Goal: Transaction & Acquisition: Purchase product/service

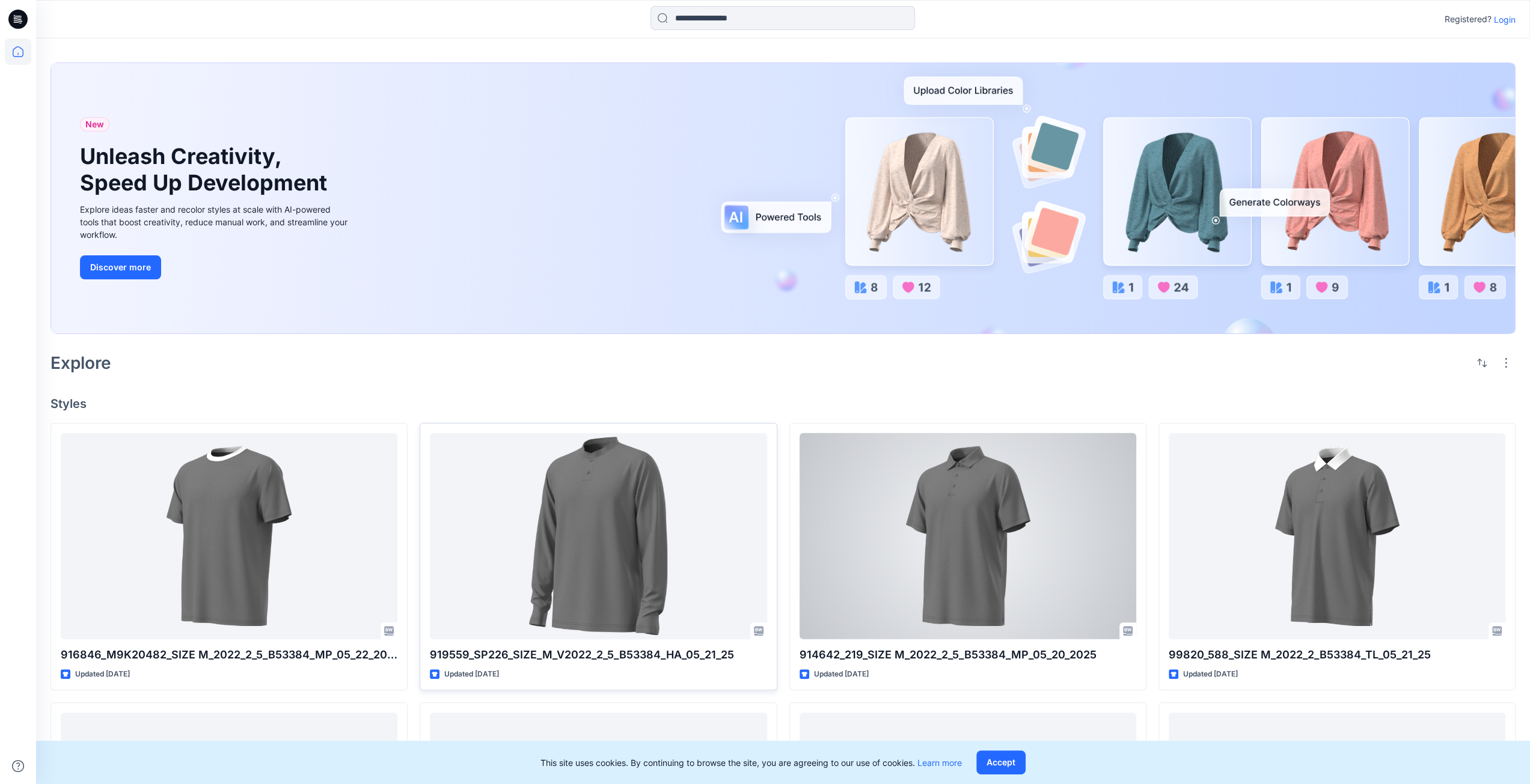
scroll to position [360, 0]
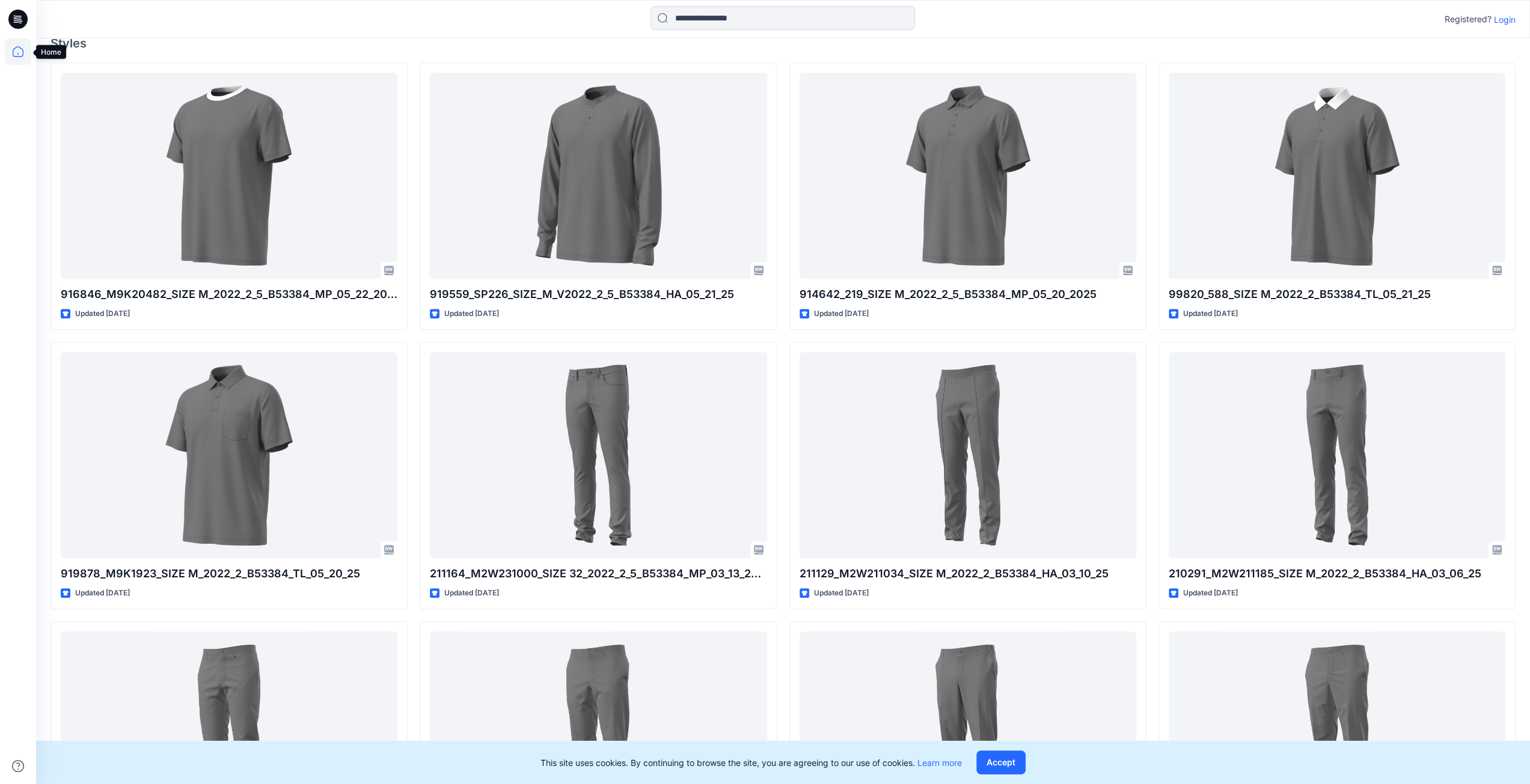
click at [16, 51] on icon at bounding box center [18, 51] width 27 height 27
click at [17, 53] on icon at bounding box center [18, 51] width 27 height 27
click at [1145, 19] on p "Login" at bounding box center [1504, 19] width 22 height 13
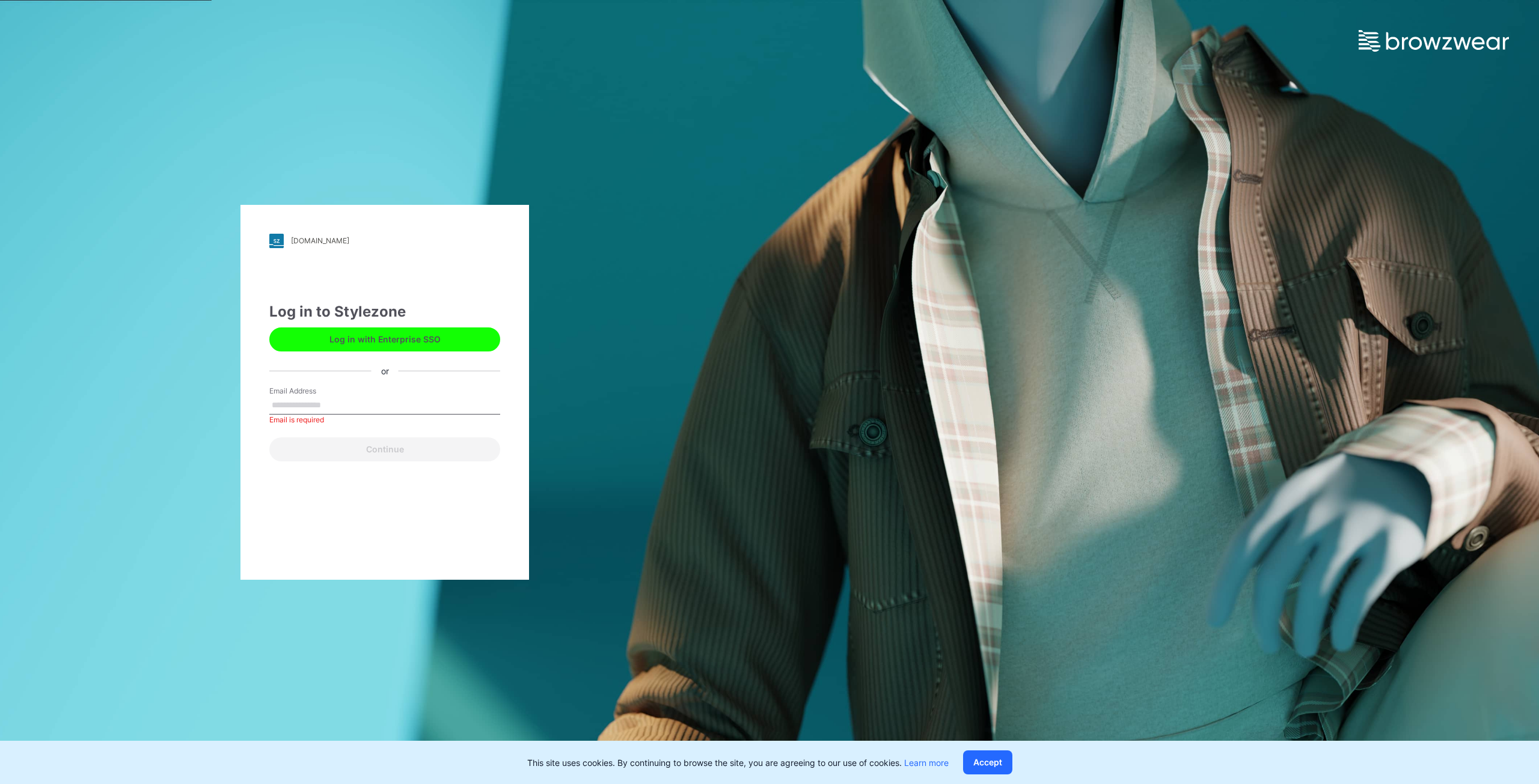
click at [342, 333] on button "Log in with Enterprise SSO" at bounding box center [385, 340] width 231 height 24
click at [315, 401] on input "Email Address" at bounding box center [385, 406] width 231 height 18
click at [347, 395] on label "Email Address" at bounding box center [311, 391] width 84 height 11
click at [347, 397] on input "Email Address" at bounding box center [385, 406] width 231 height 18
click at [358, 340] on button "Log in with Enterprise SSO" at bounding box center [385, 340] width 231 height 24
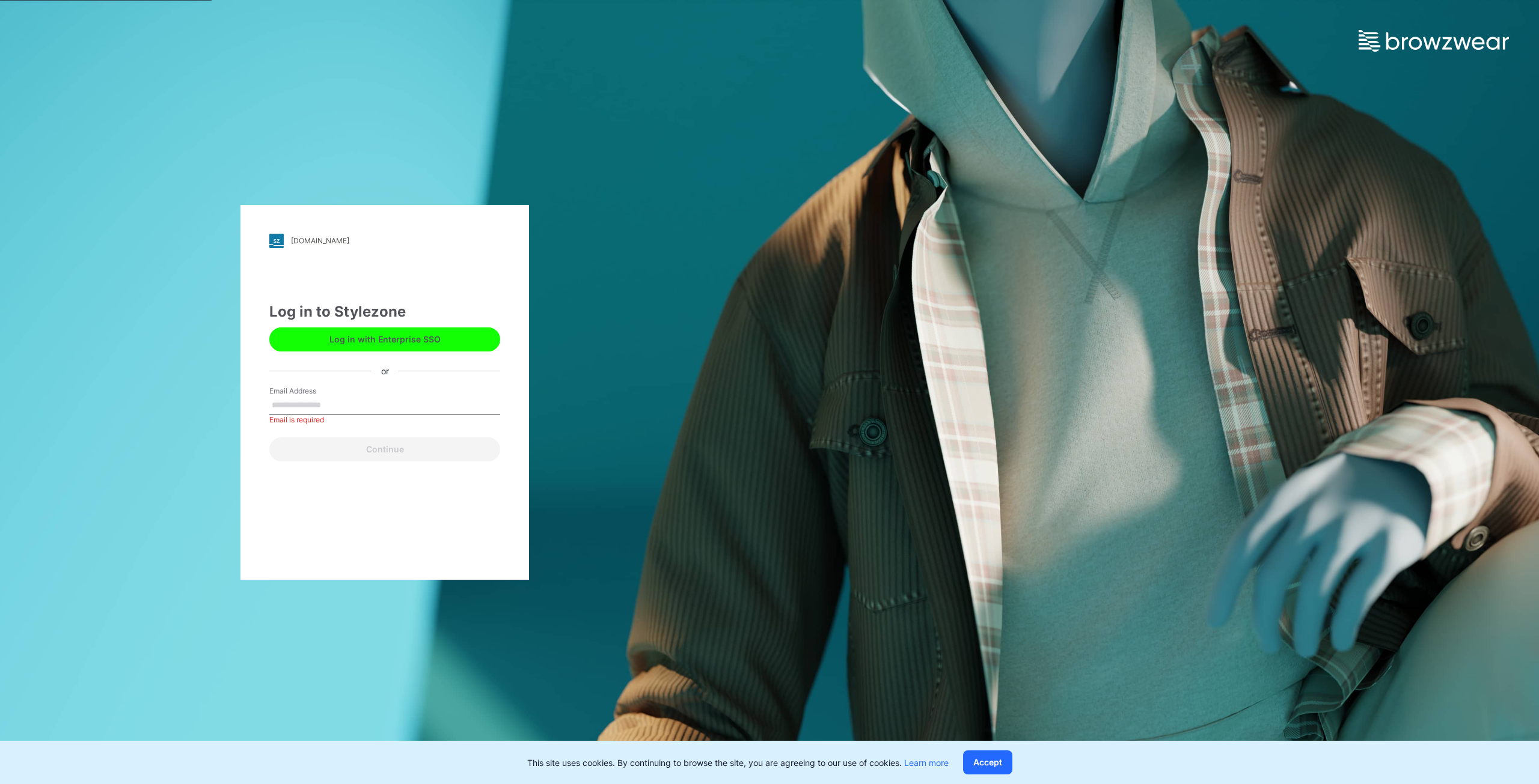
click at [321, 406] on input "Email Address" at bounding box center [385, 406] width 231 height 18
click at [337, 409] on input "Email Address" at bounding box center [385, 406] width 231 height 18
type input "**********"
click at [366, 449] on button "Continue" at bounding box center [385, 449] width 231 height 24
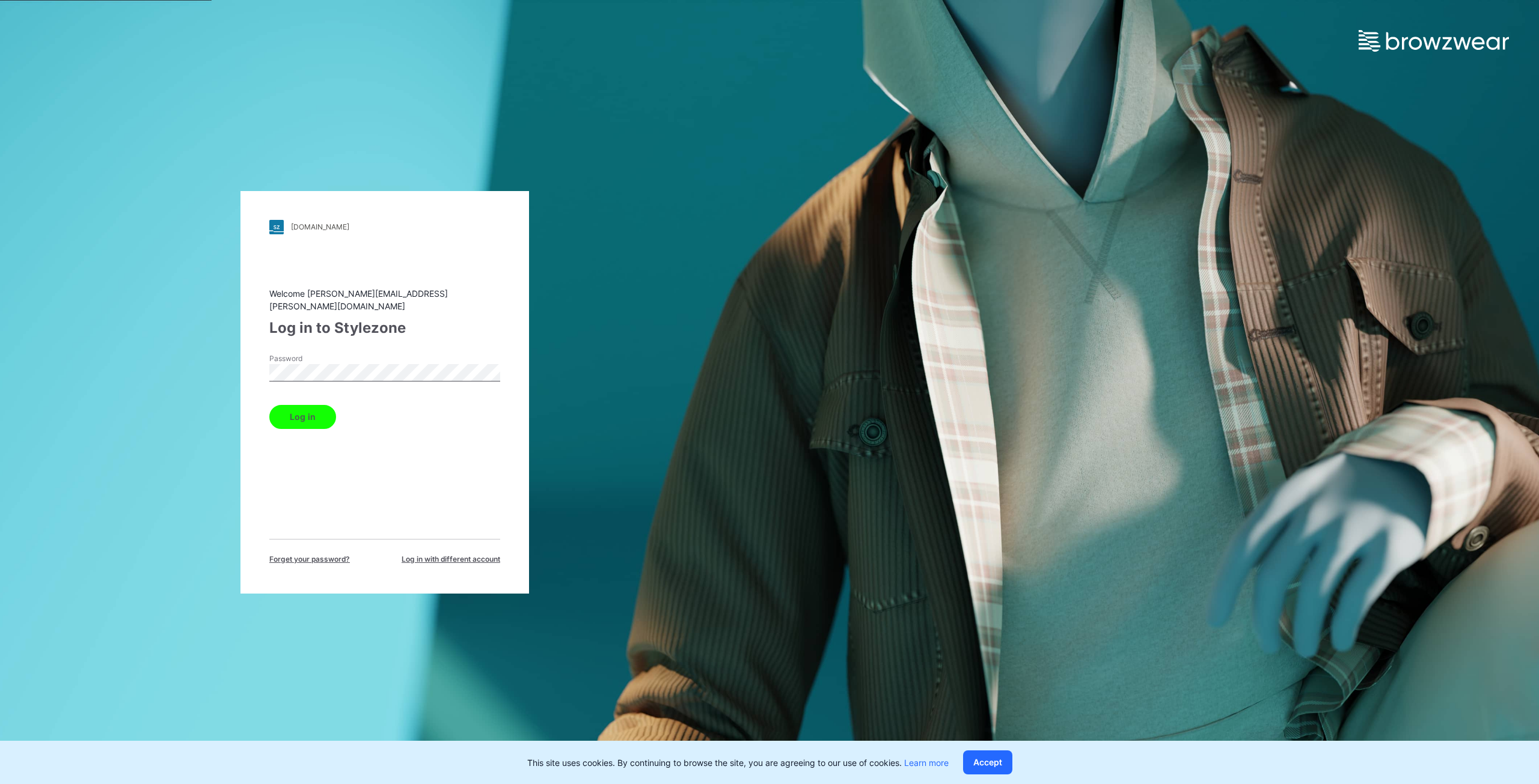
click at [323, 408] on button "Log in" at bounding box center [303, 417] width 67 height 24
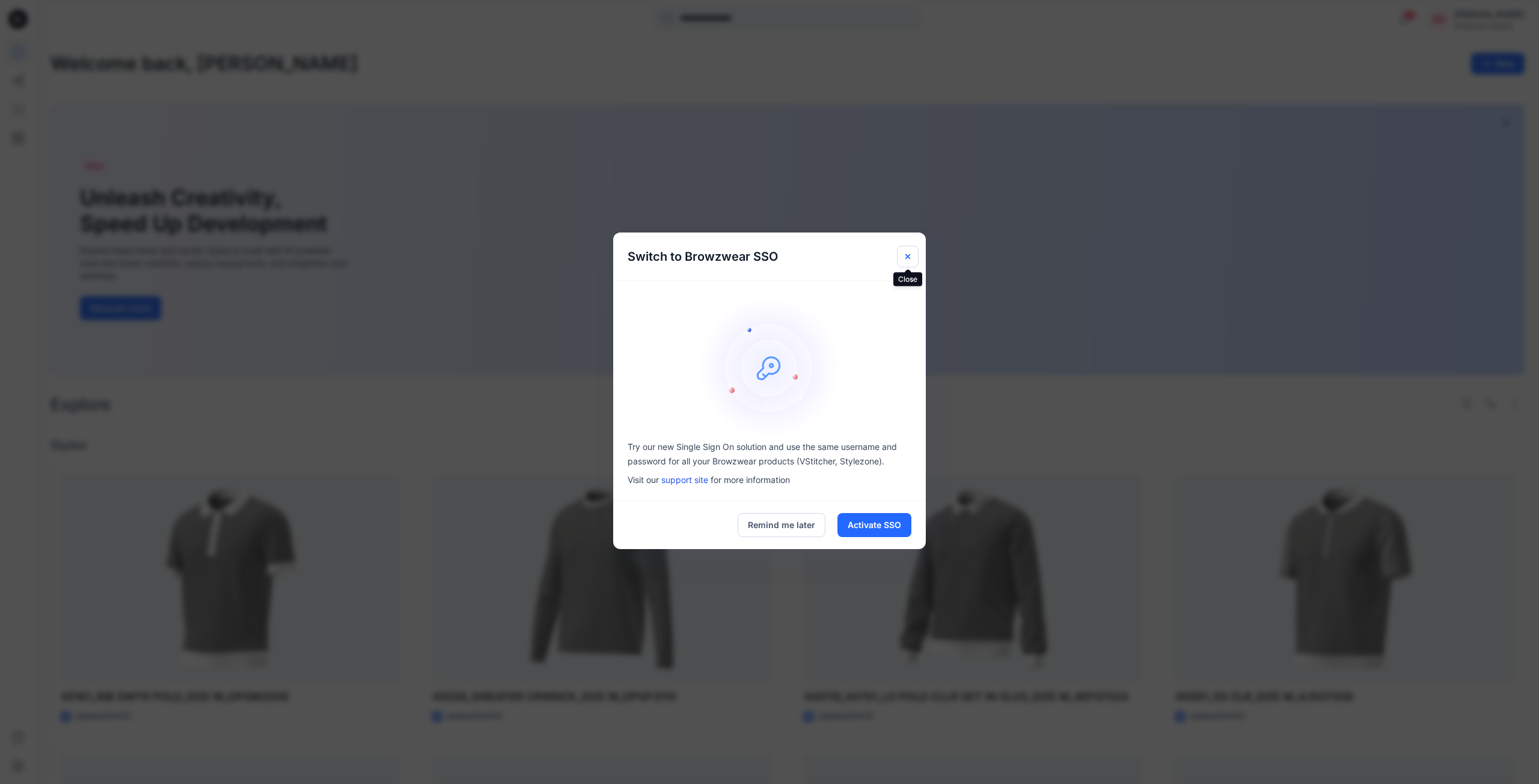
click at [912, 256] on icon "Close" at bounding box center [908, 257] width 10 height 10
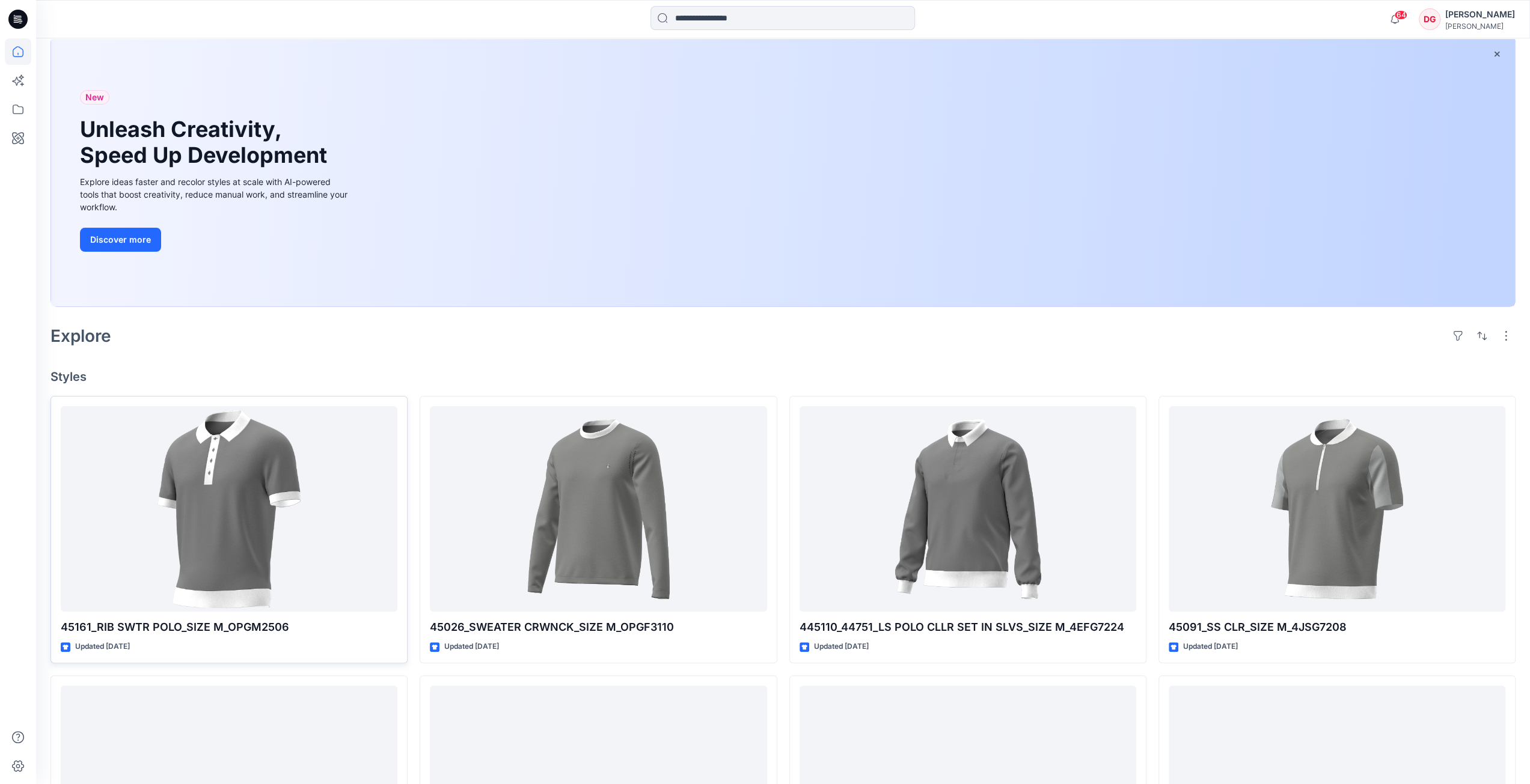
scroll to position [181, 0]
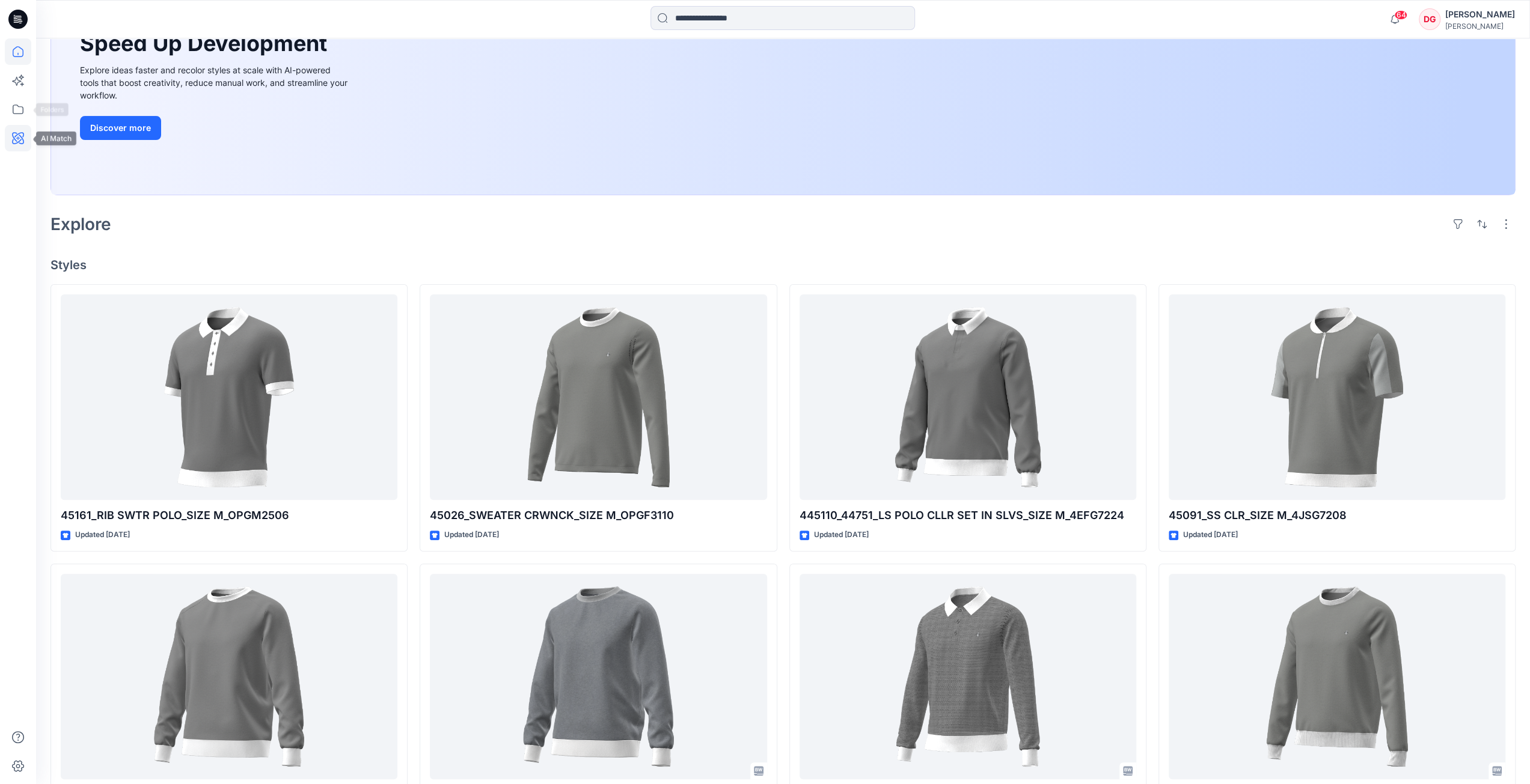
click at [29, 133] on icon at bounding box center [18, 138] width 27 height 27
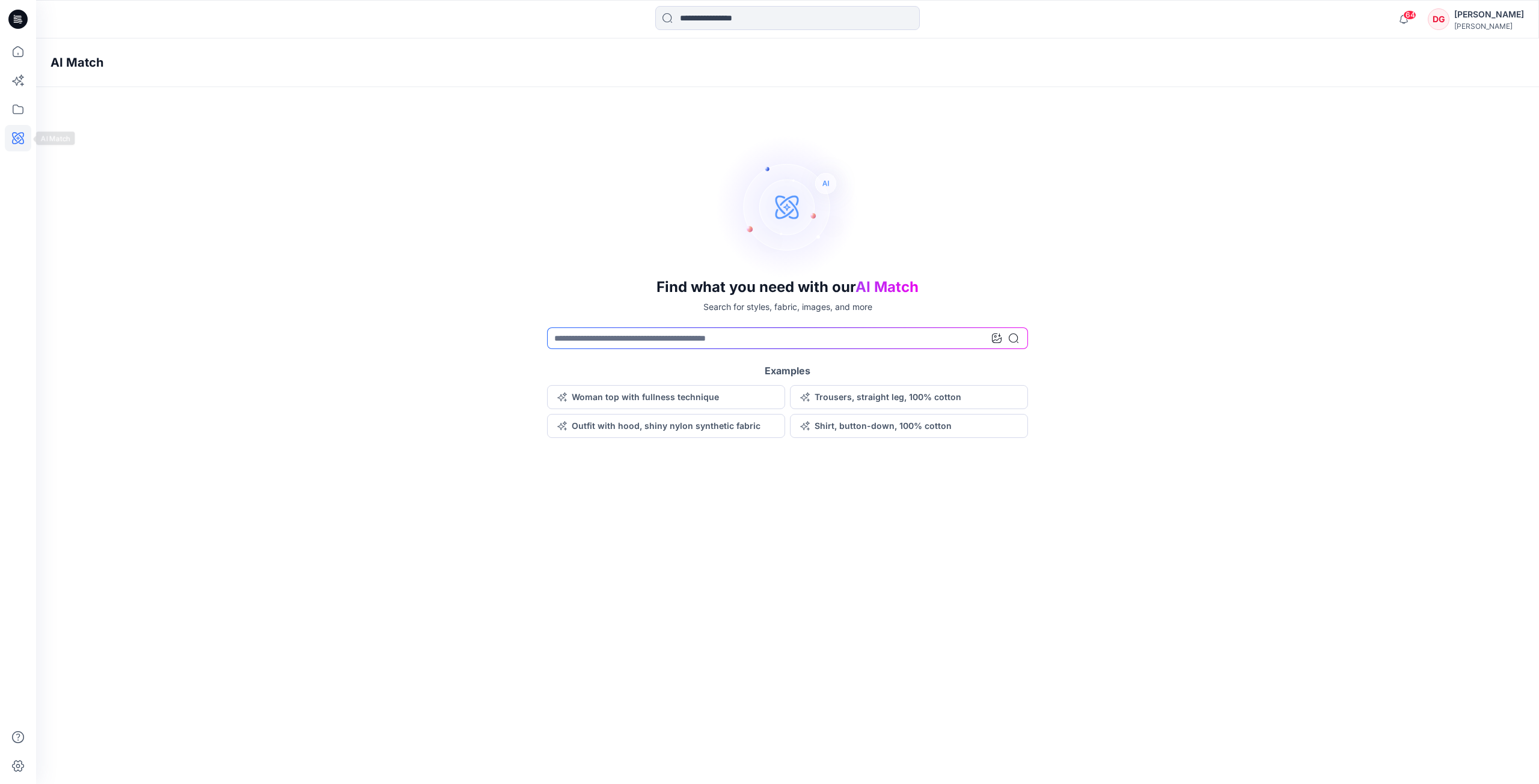
click at [13, 134] on icon at bounding box center [18, 138] width 27 height 27
click at [659, 341] on input at bounding box center [787, 339] width 481 height 22
click at [995, 336] on icon at bounding box center [997, 339] width 10 height 10
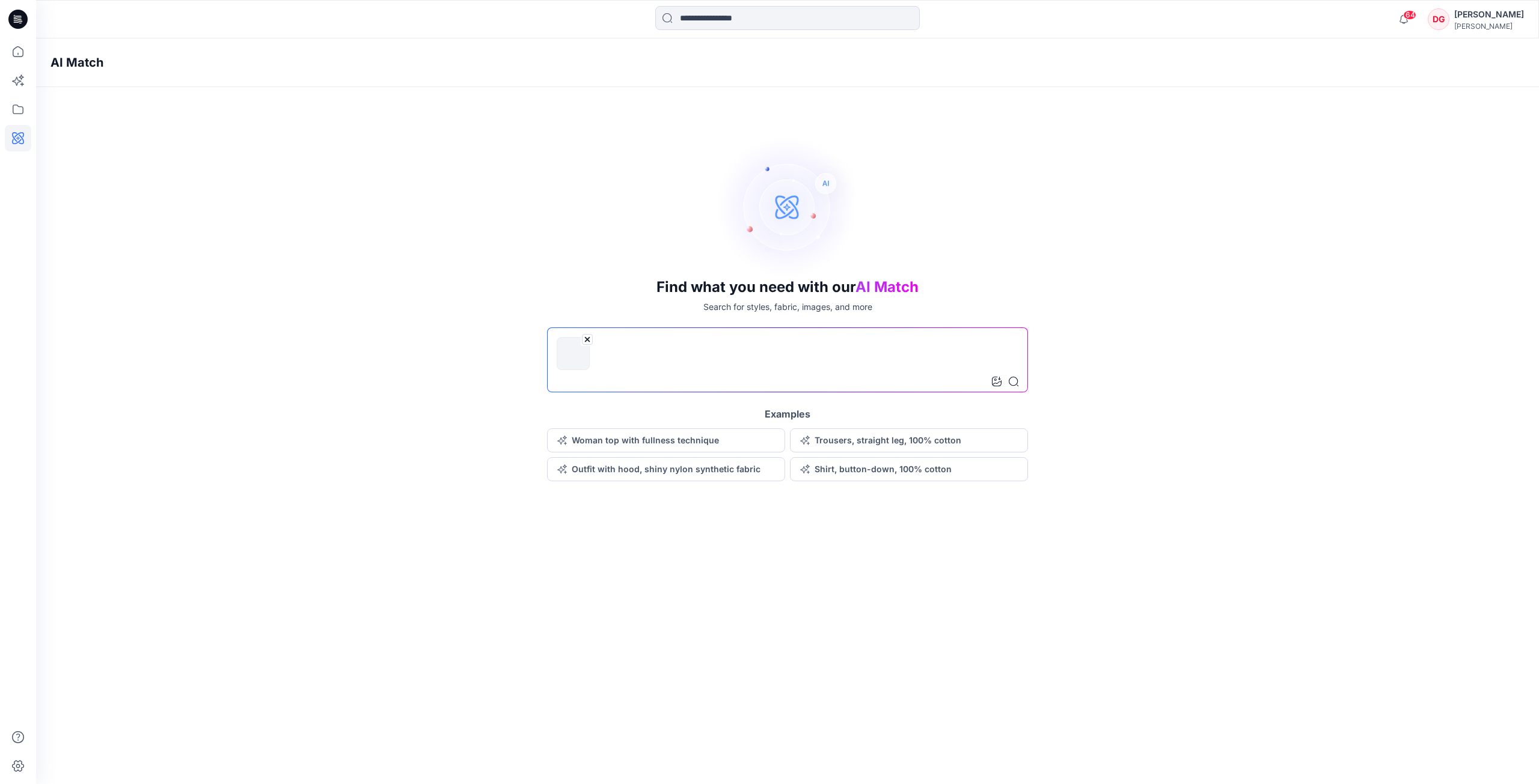
click at [1018, 384] on input at bounding box center [787, 360] width 481 height 65
click at [1014, 381] on icon at bounding box center [1013, 382] width 10 height 10
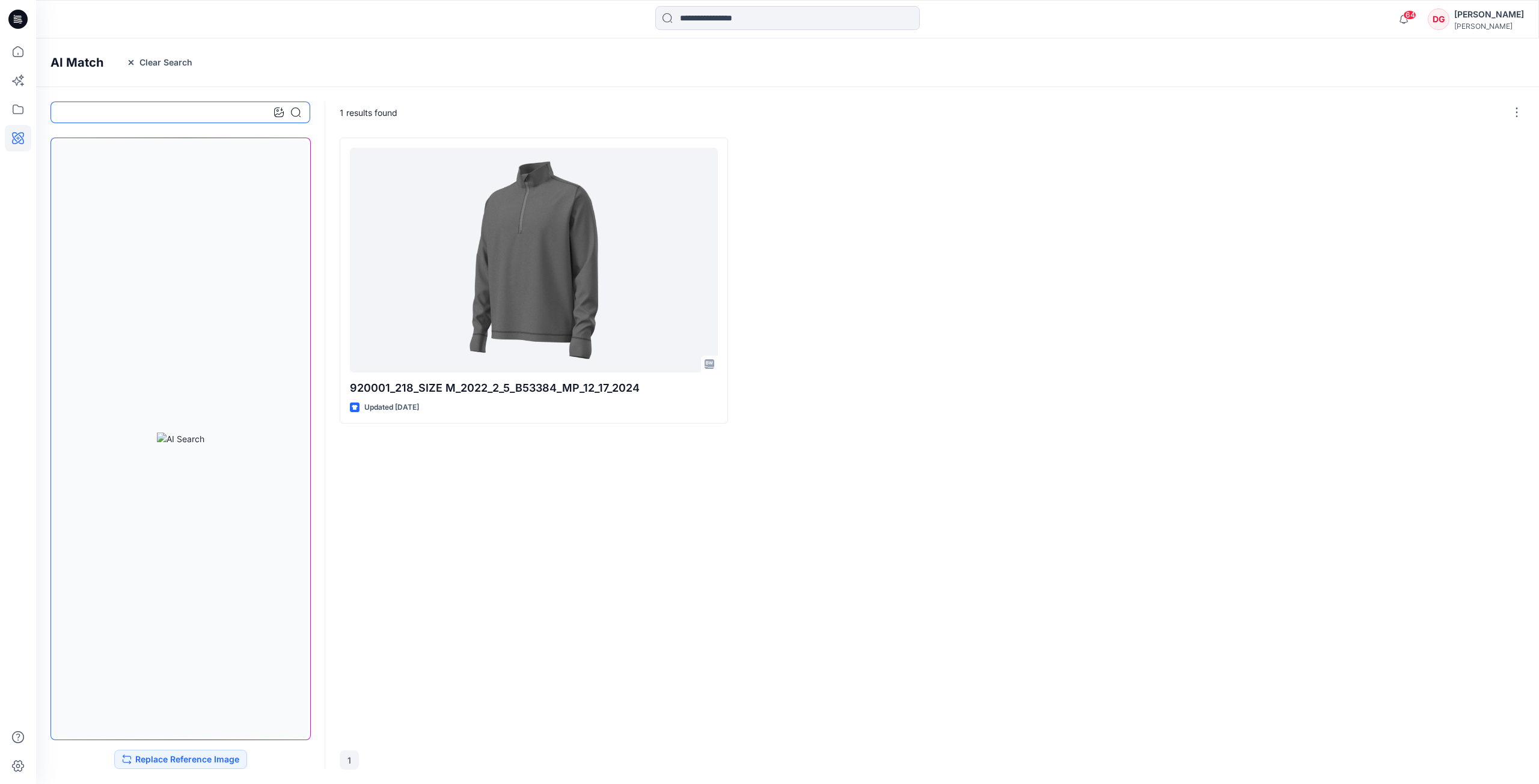
click at [93, 118] on input at bounding box center [180, 113] width 260 height 22
type input "**********"
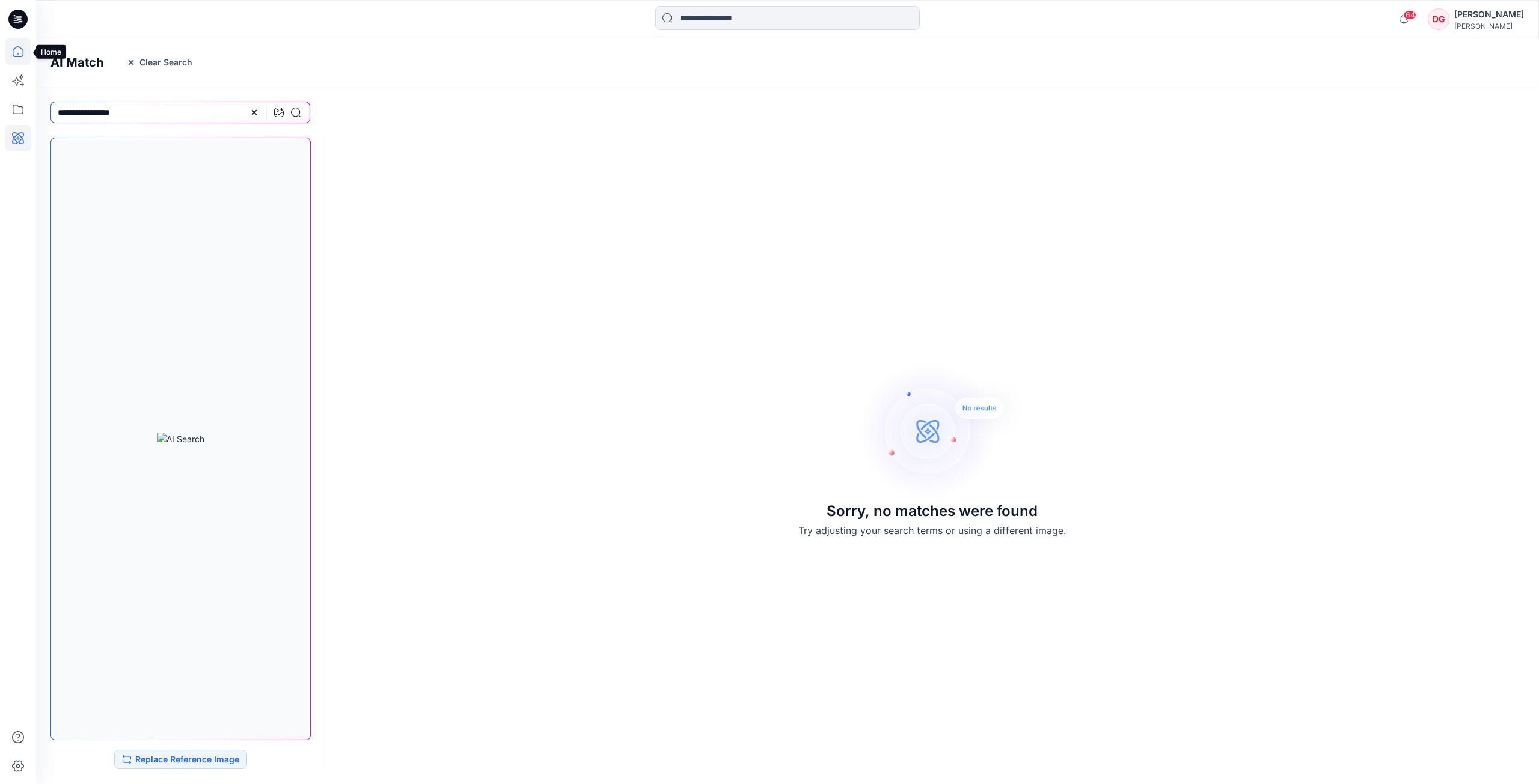
click at [12, 48] on icon at bounding box center [18, 51] width 27 height 27
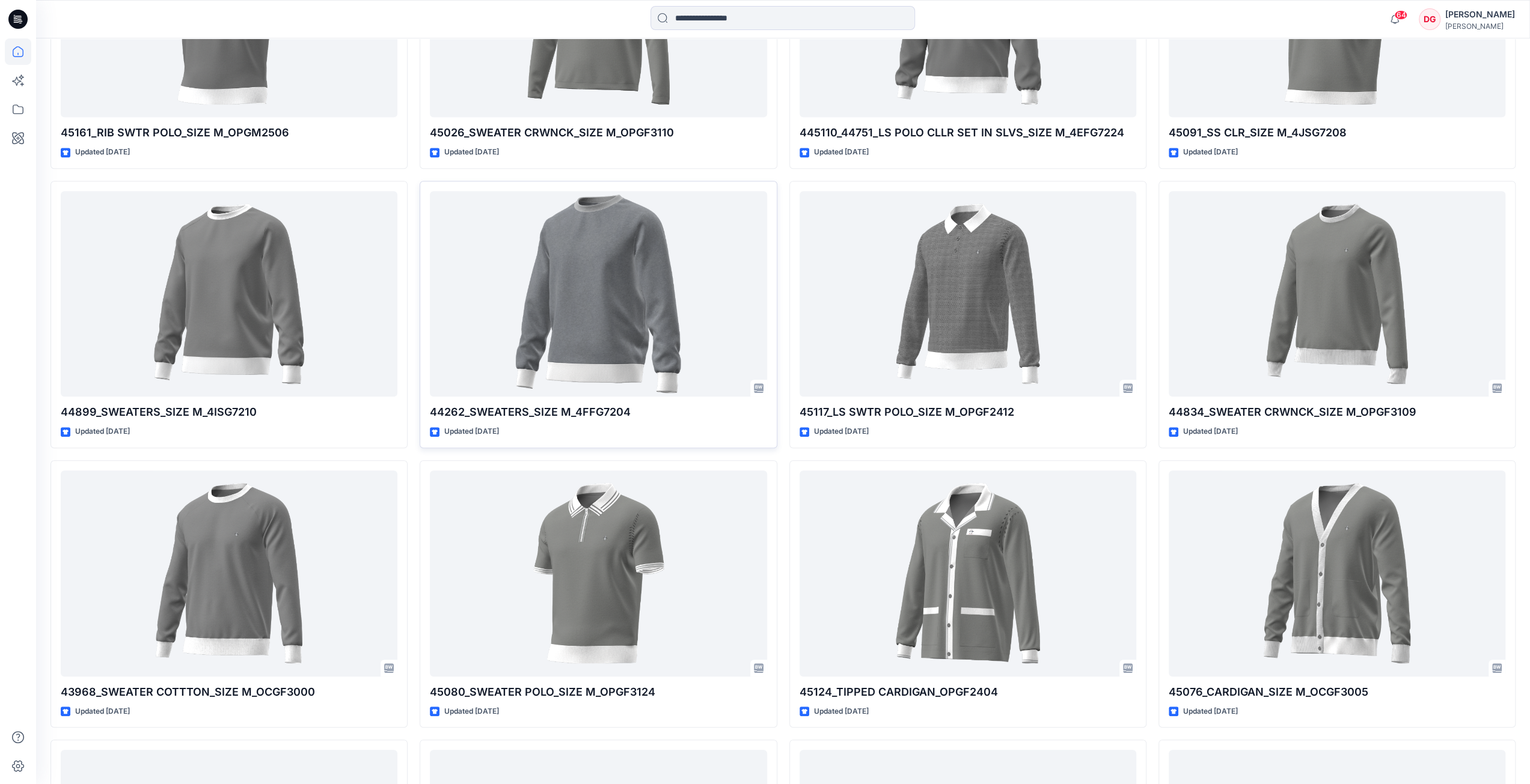
scroll to position [1044, 0]
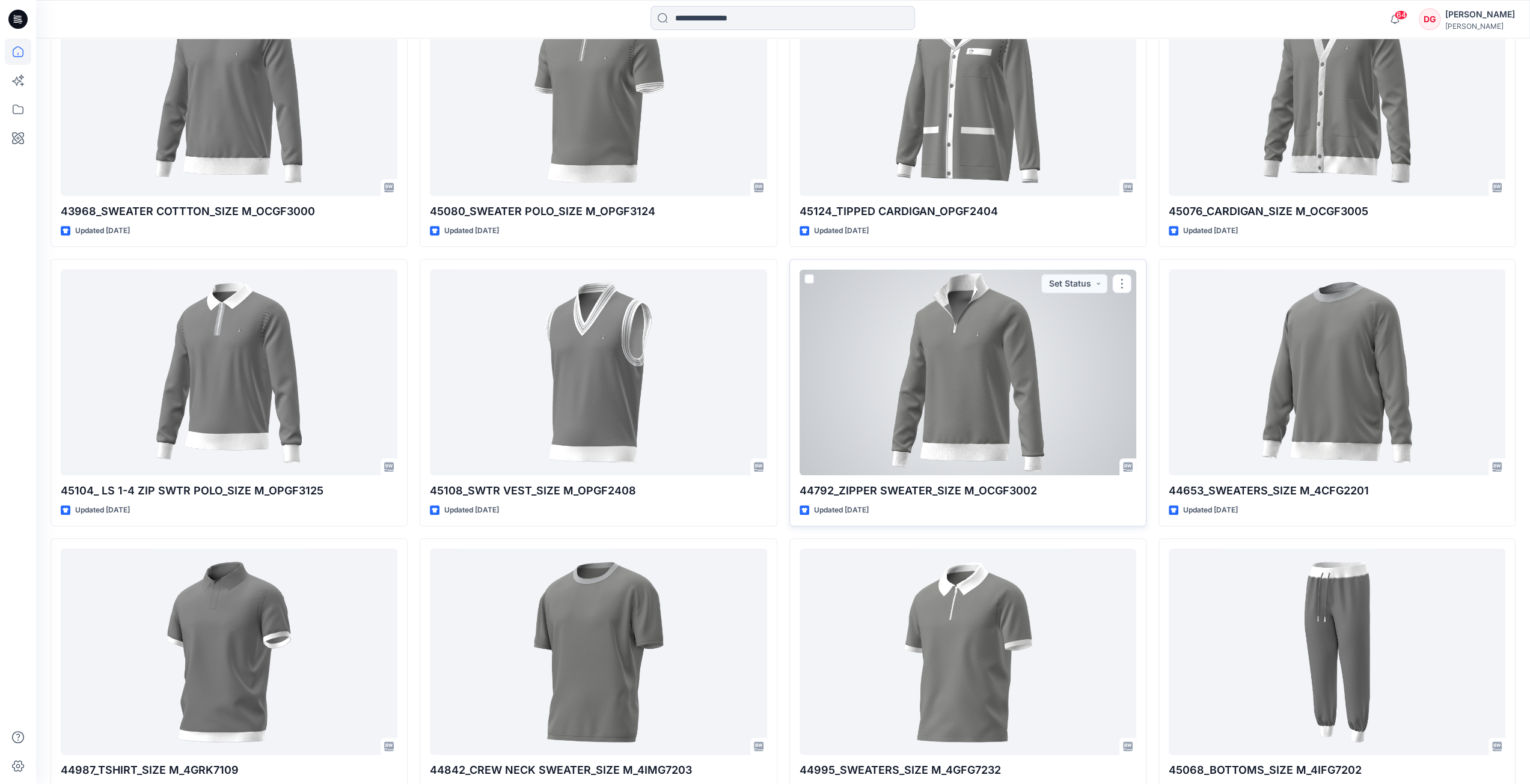
click at [931, 376] on div at bounding box center [967, 372] width 337 height 206
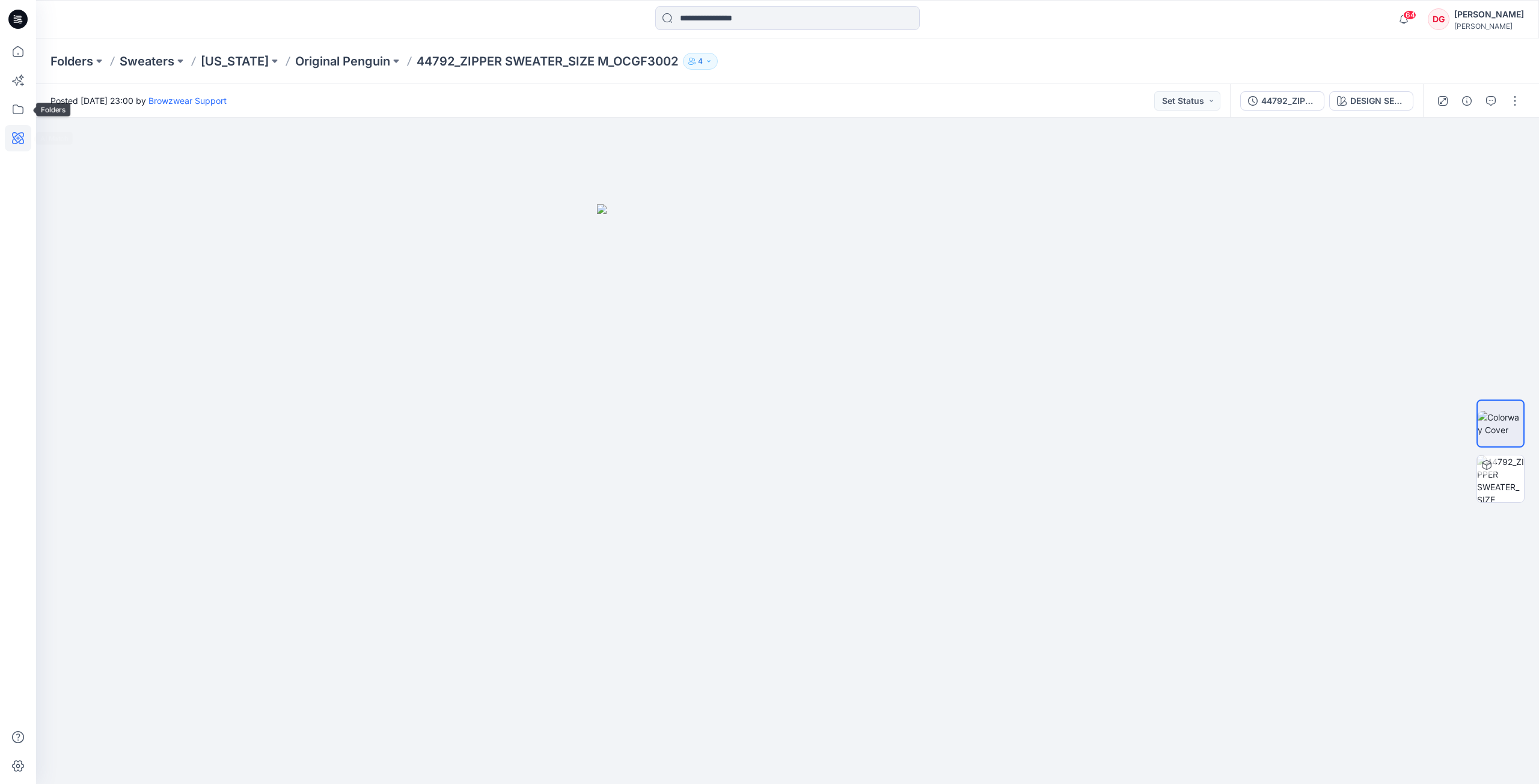
click at [13, 129] on icon at bounding box center [18, 138] width 27 height 27
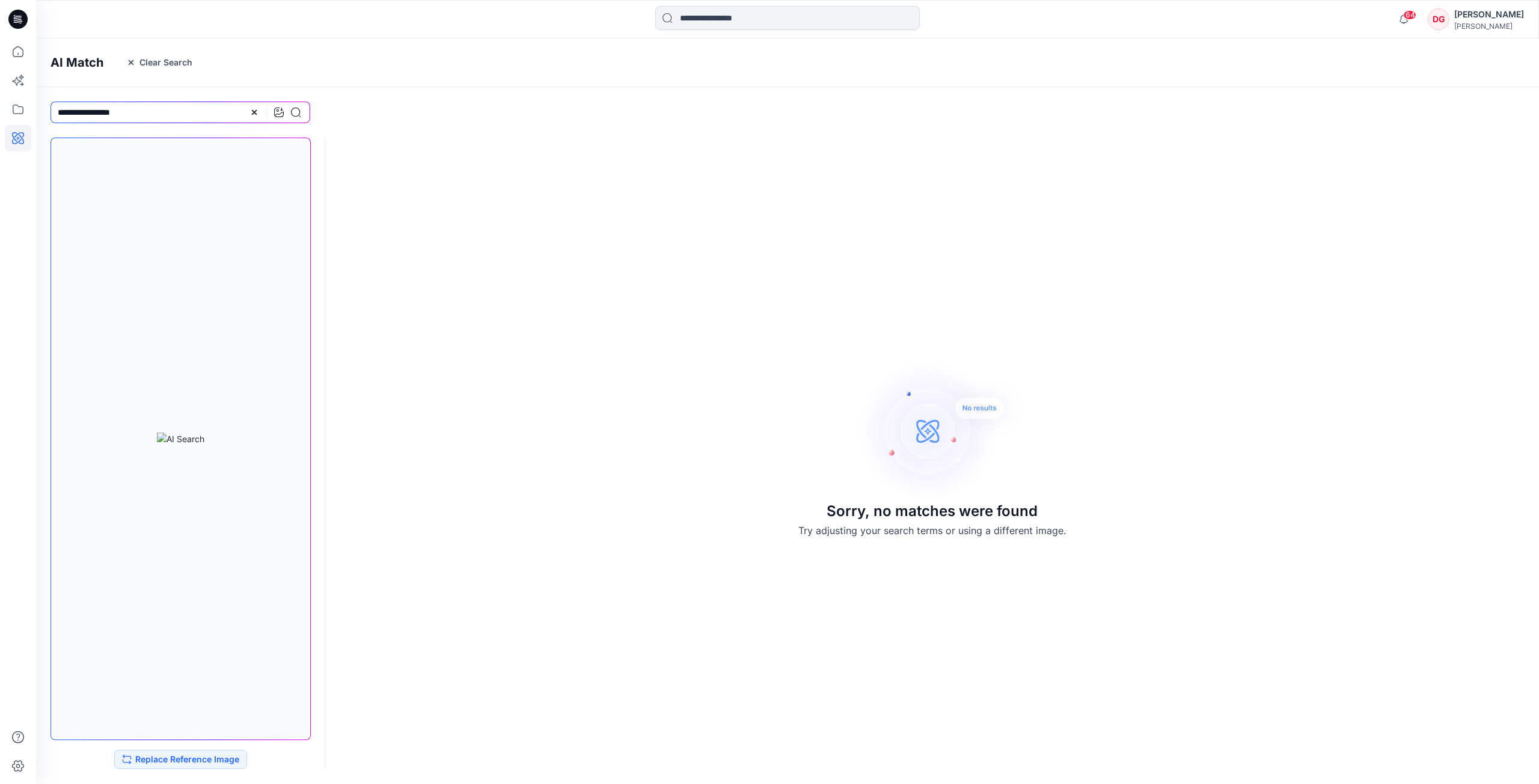
click at [261, 110] on div at bounding box center [276, 113] width 51 height 22
click at [256, 111] on icon at bounding box center [254, 112] width 5 height 5
